Goal: Find specific page/section: Find specific page/section

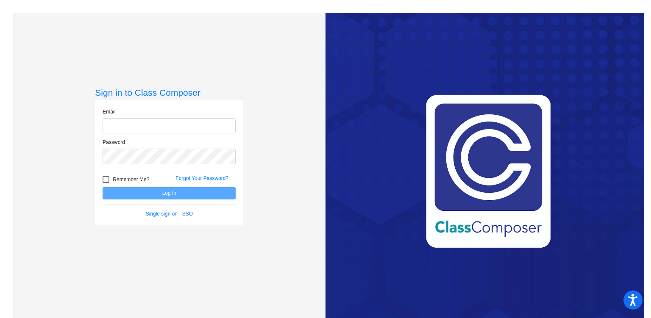
type input "[PERSON_NAME][EMAIL_ADDRESS][PERSON_NAME][DOMAIN_NAME]"
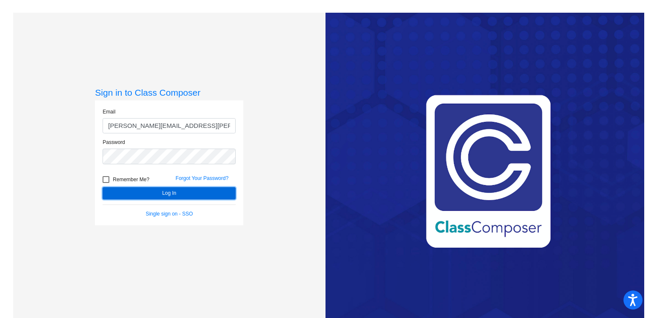
click at [165, 193] on button "Log In" at bounding box center [169, 193] width 133 height 12
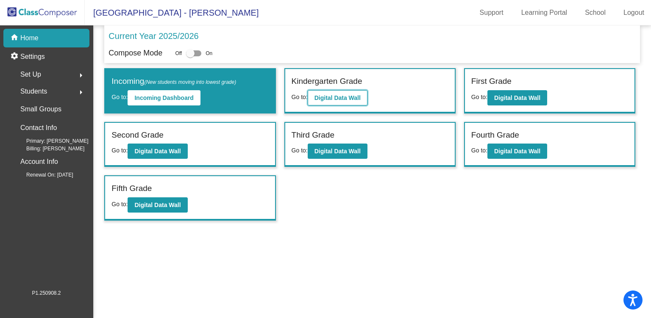
click at [332, 102] on button "Digital Data Wall" at bounding box center [338, 97] width 60 height 15
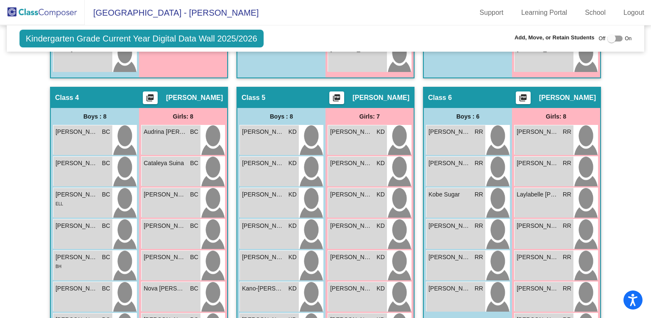
scroll to position [485, 0]
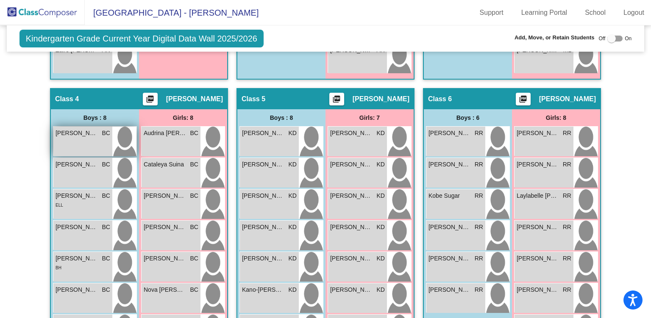
click at [86, 139] on div "[PERSON_NAME] BC lock do_not_disturb_alt" at bounding box center [82, 142] width 59 height 30
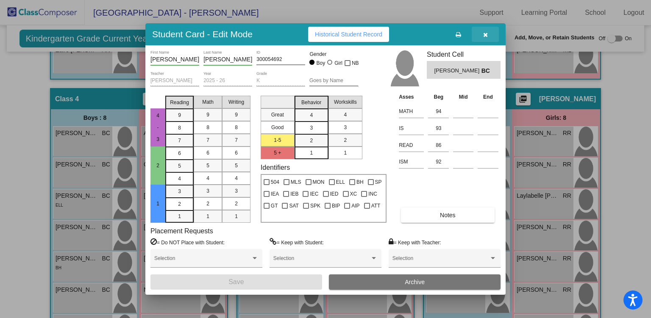
click at [484, 33] on icon "button" at bounding box center [485, 35] width 5 height 6
